Goal: Communication & Community: Participate in discussion

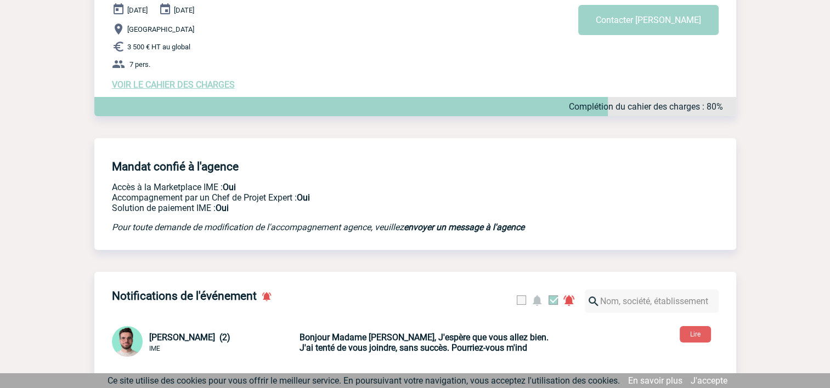
scroll to position [219, 0]
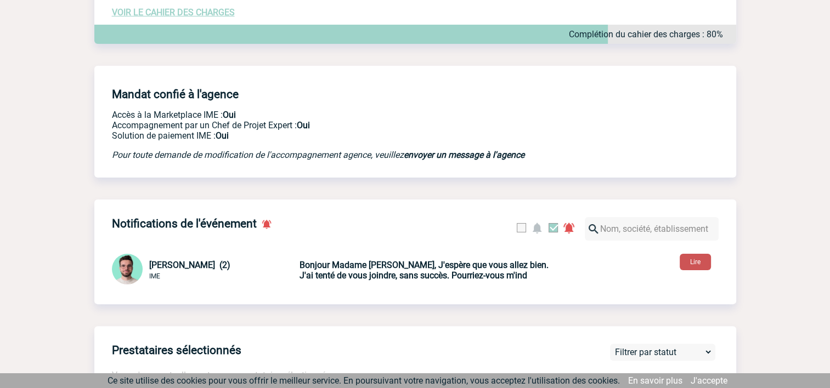
click at [693, 264] on button "Lire" at bounding box center [694, 262] width 31 height 16
